Goal: Information Seeking & Learning: Stay updated

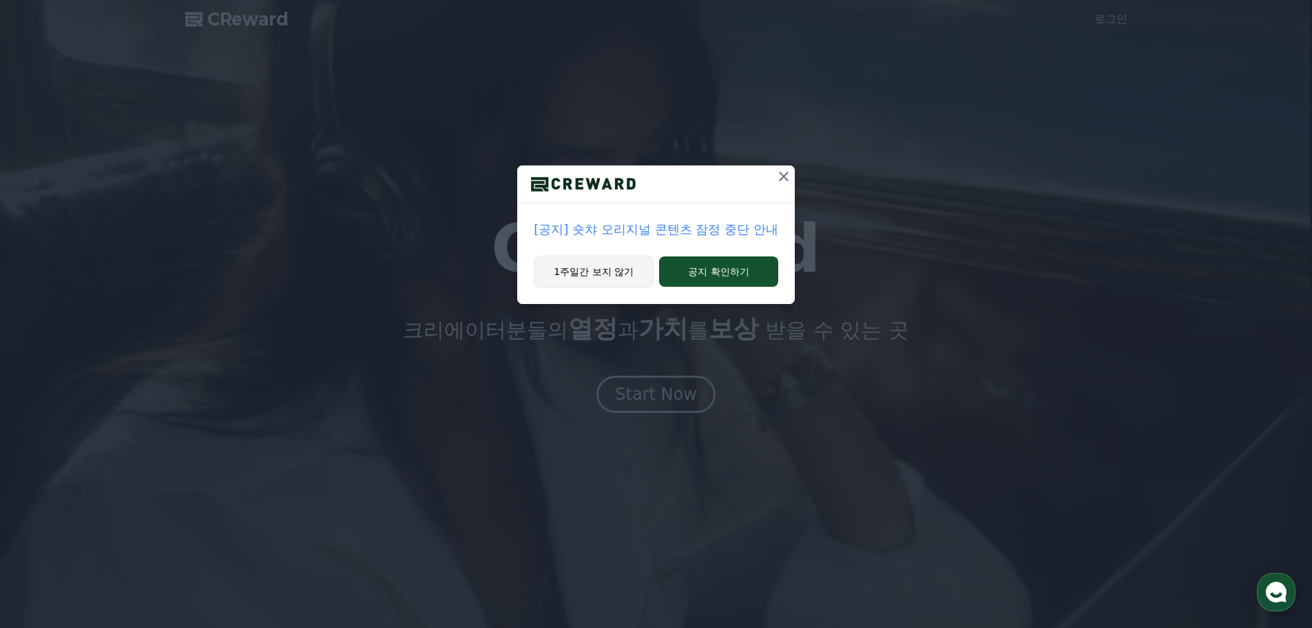
click at [584, 280] on button "1주일간 보지 않기" at bounding box center [594, 272] width 120 height 32
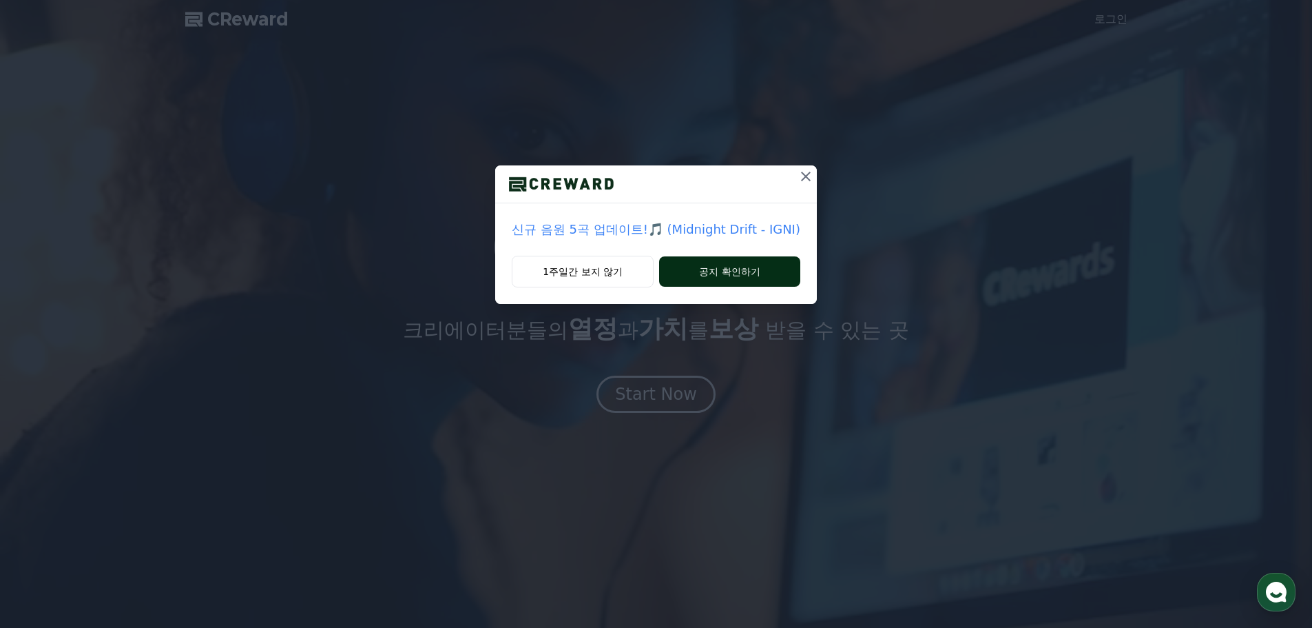
click at [715, 278] on button "공지 확인하기" at bounding box center [729, 271] width 141 height 30
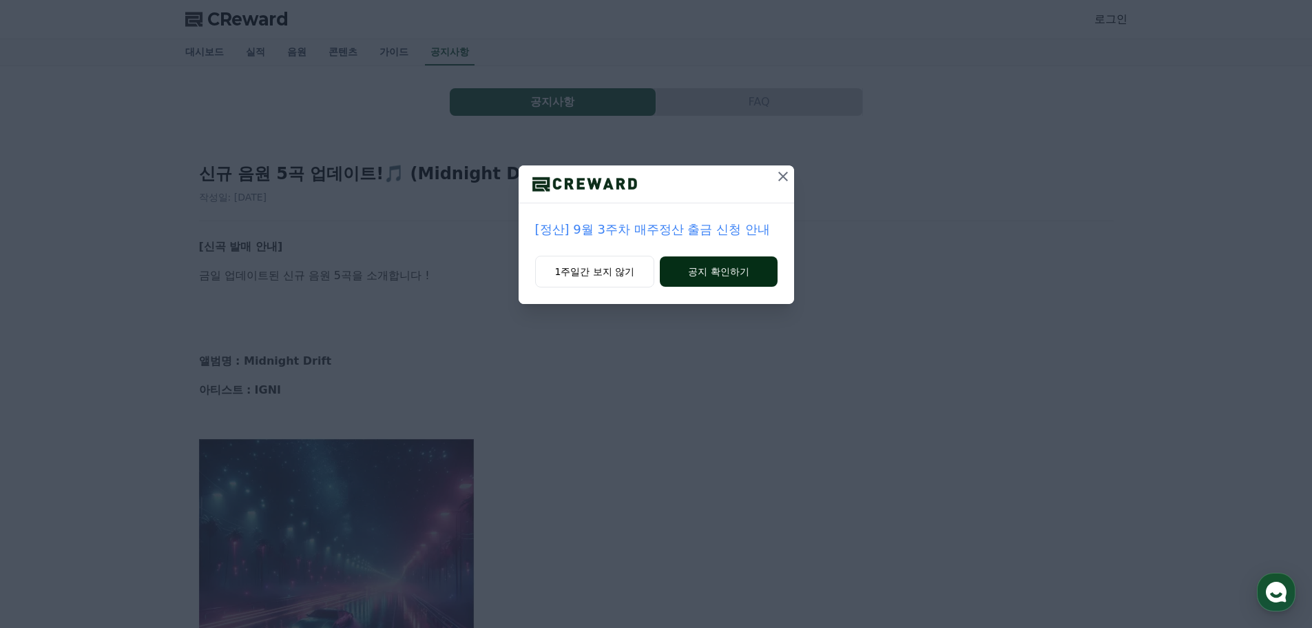
click at [701, 264] on button "공지 확인하기" at bounding box center [718, 271] width 117 height 30
